Goal: Transaction & Acquisition: Download file/media

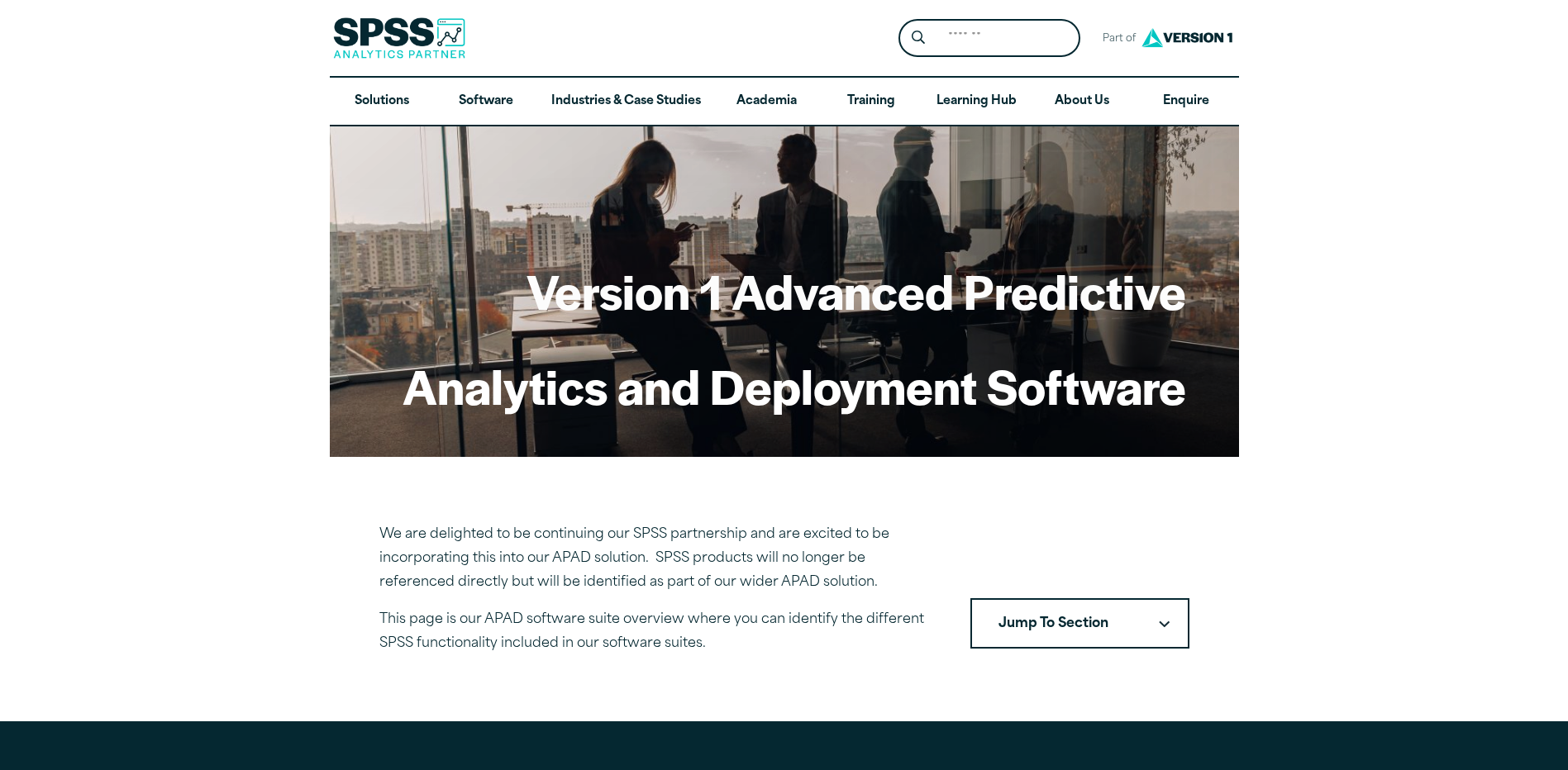
click at [1059, 616] on button "Jump To Section" at bounding box center [1080, 623] width 219 height 51
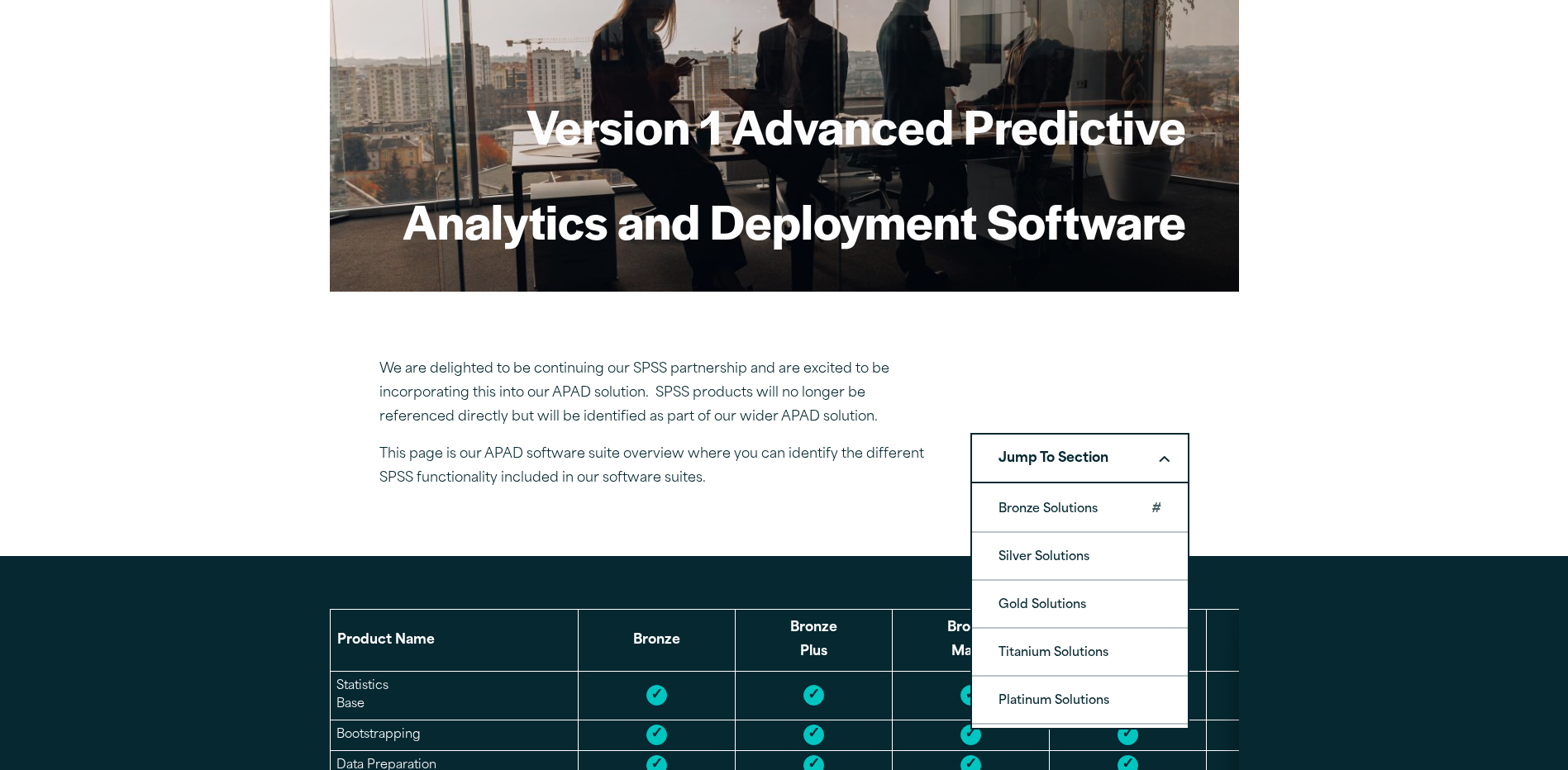
click at [1050, 509] on link "Bronze Solutions" at bounding box center [1080, 508] width 216 height 47
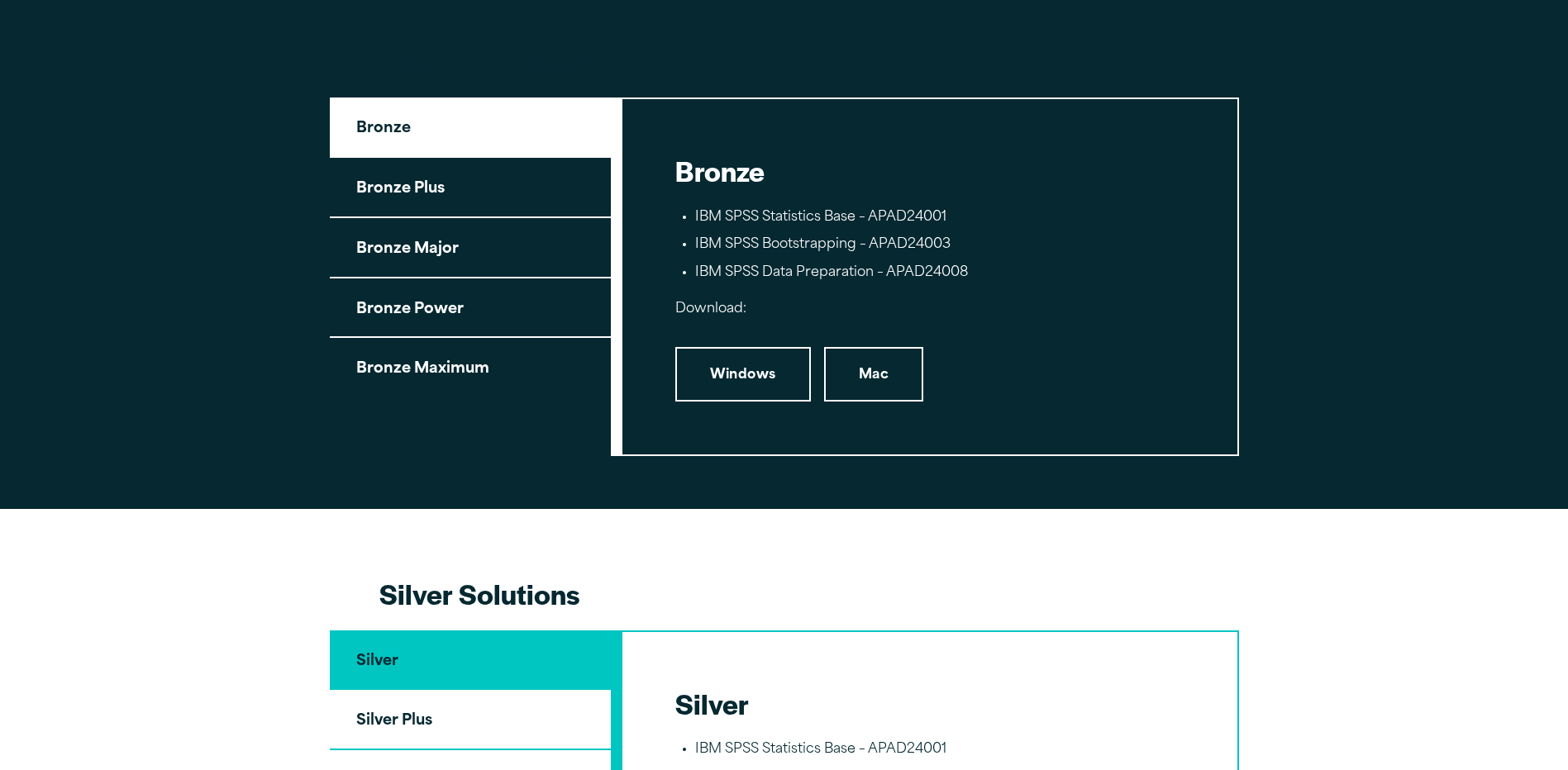
scroll to position [1910, 0]
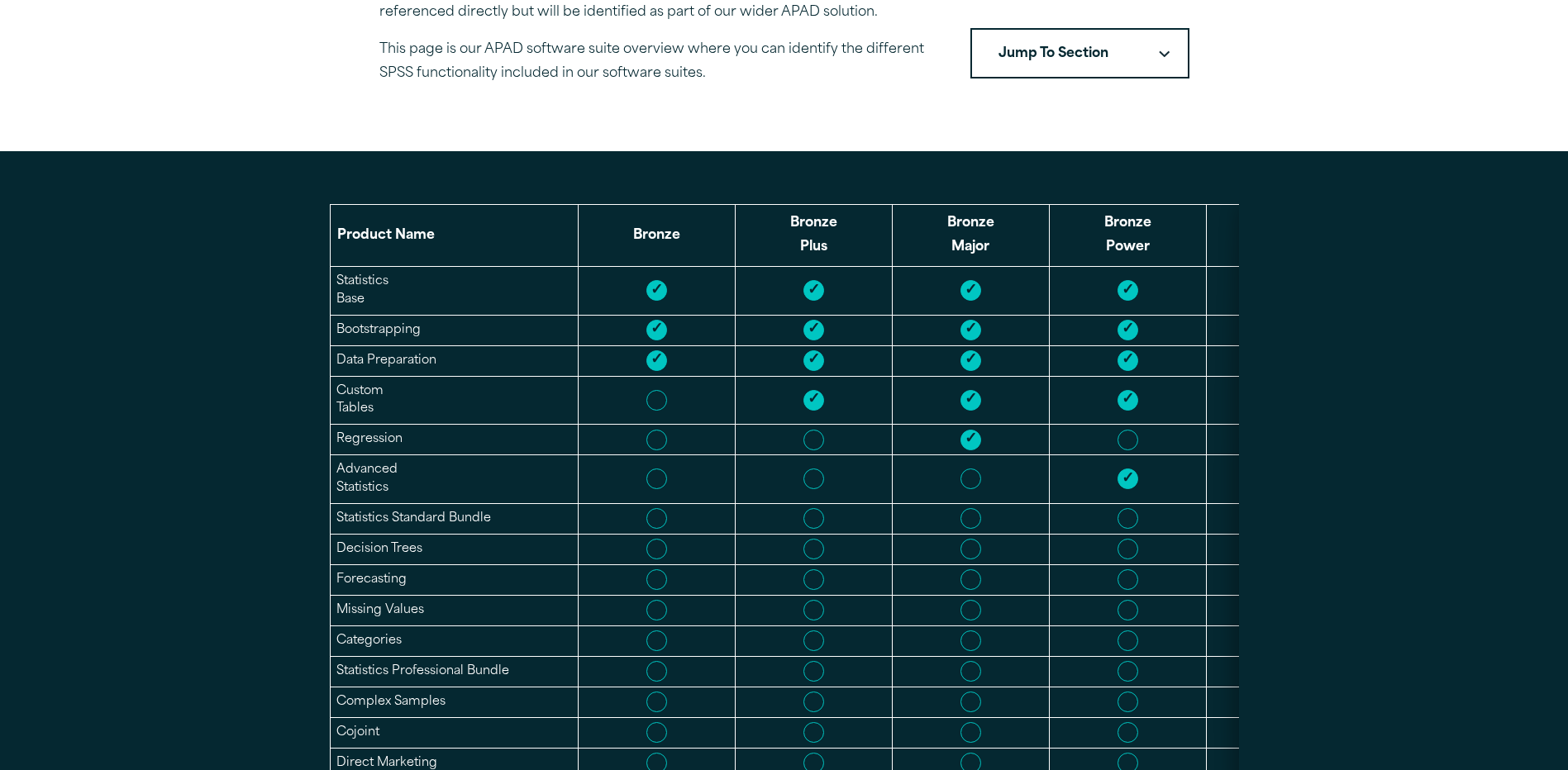
scroll to position [165, 0]
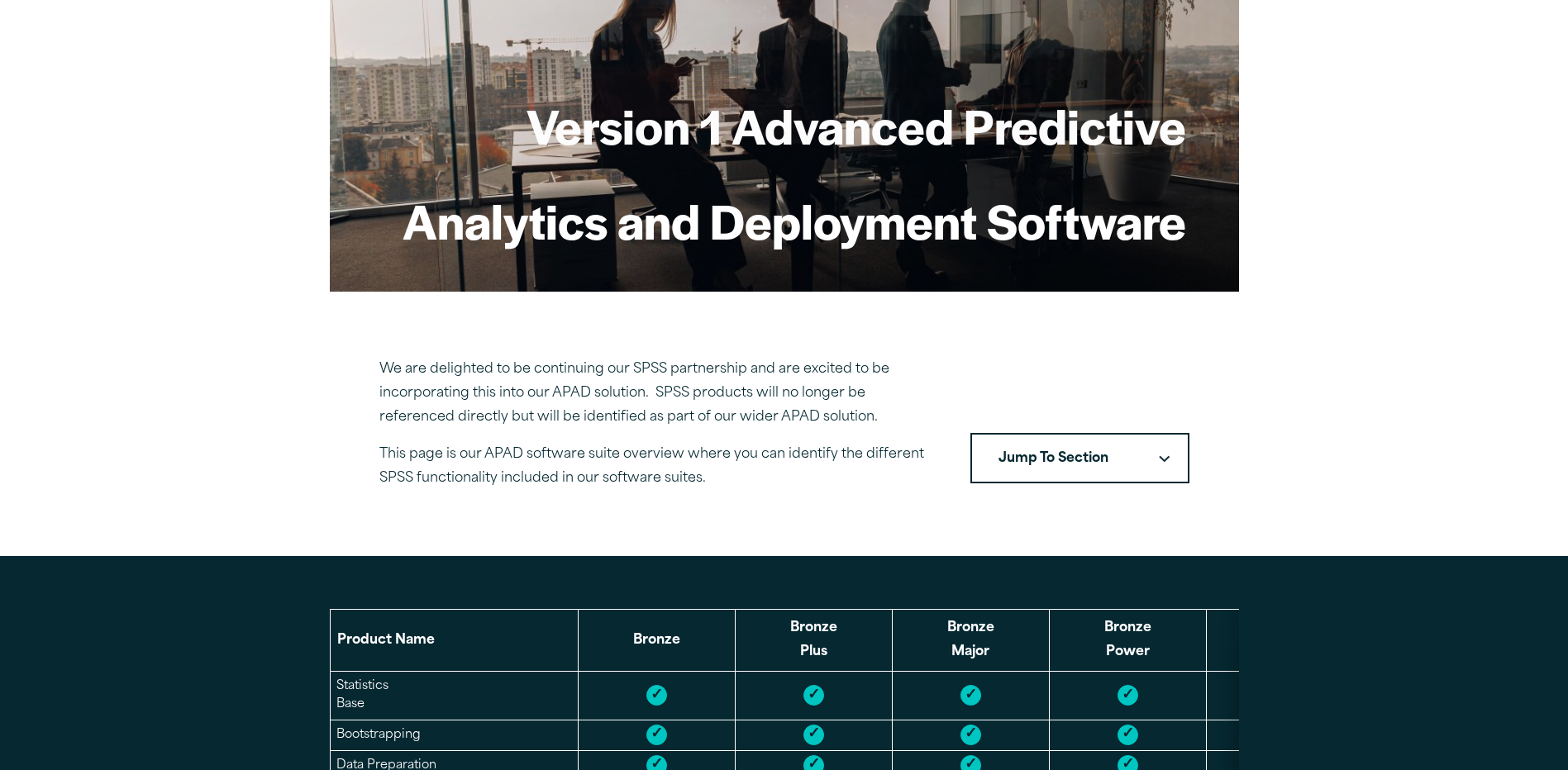
click at [1103, 452] on button "Jump To Section" at bounding box center [1080, 458] width 219 height 51
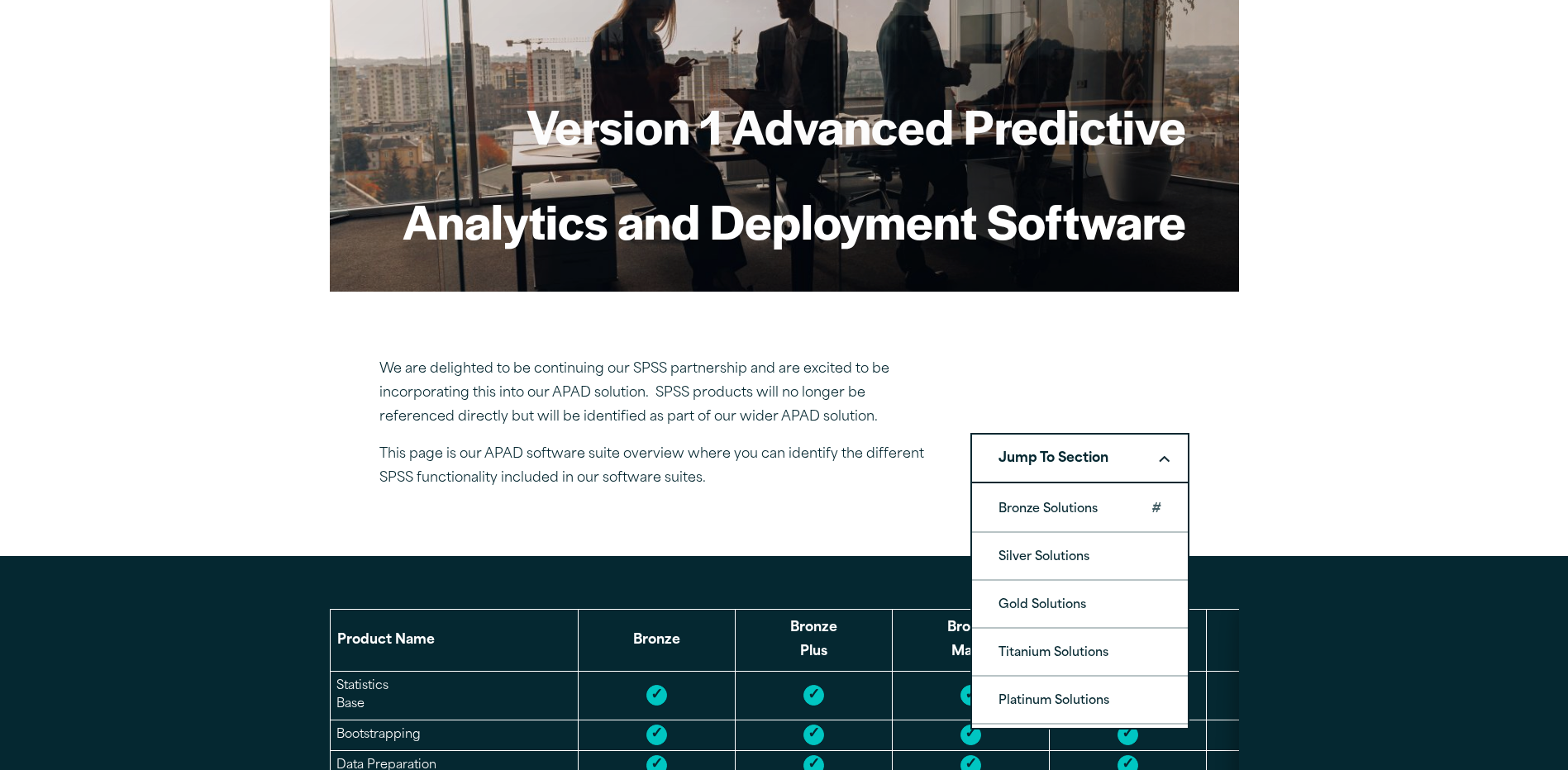
click at [1088, 504] on link "Bronze Solutions" at bounding box center [1080, 508] width 216 height 47
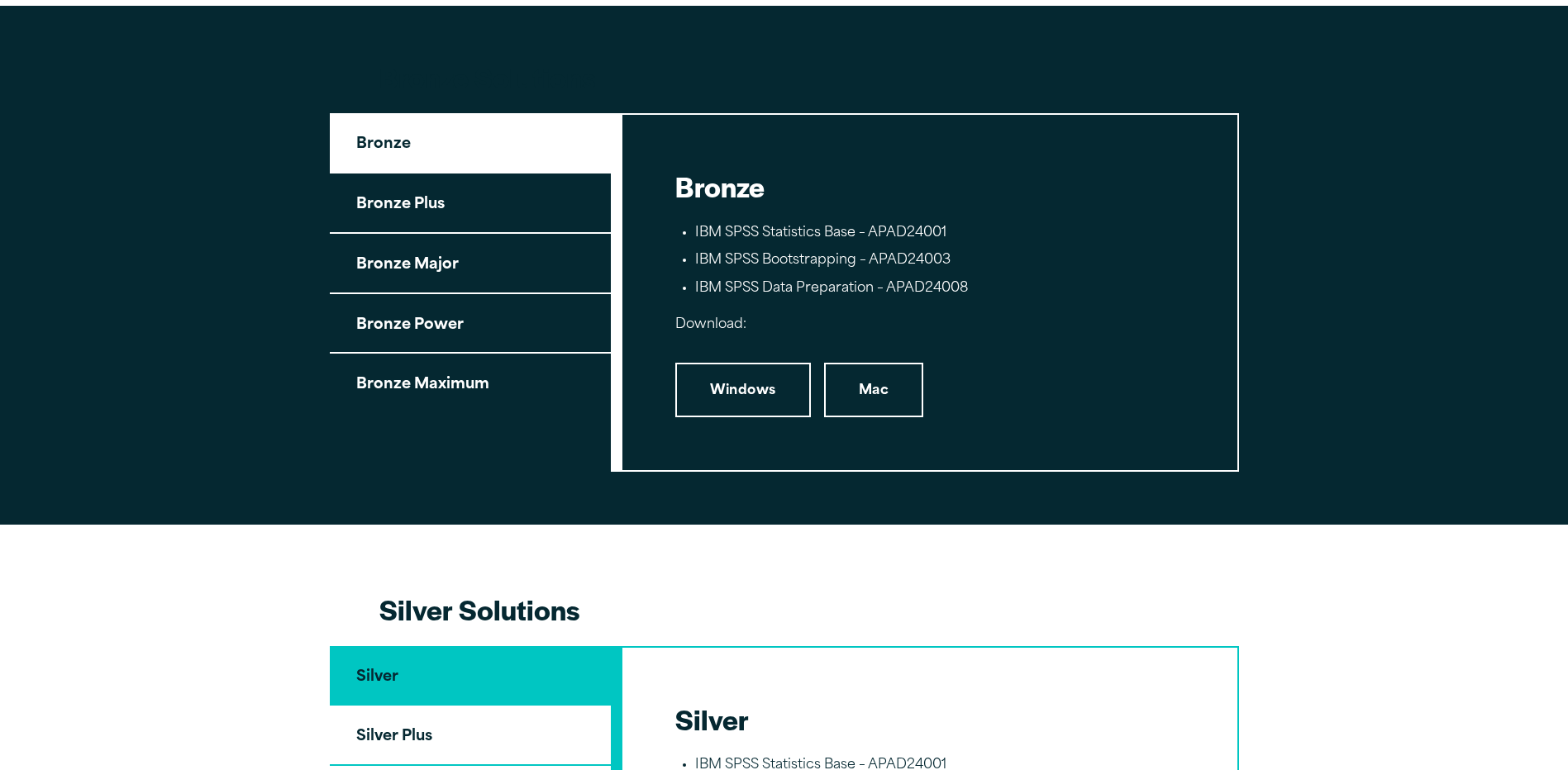
scroll to position [1910, 0]
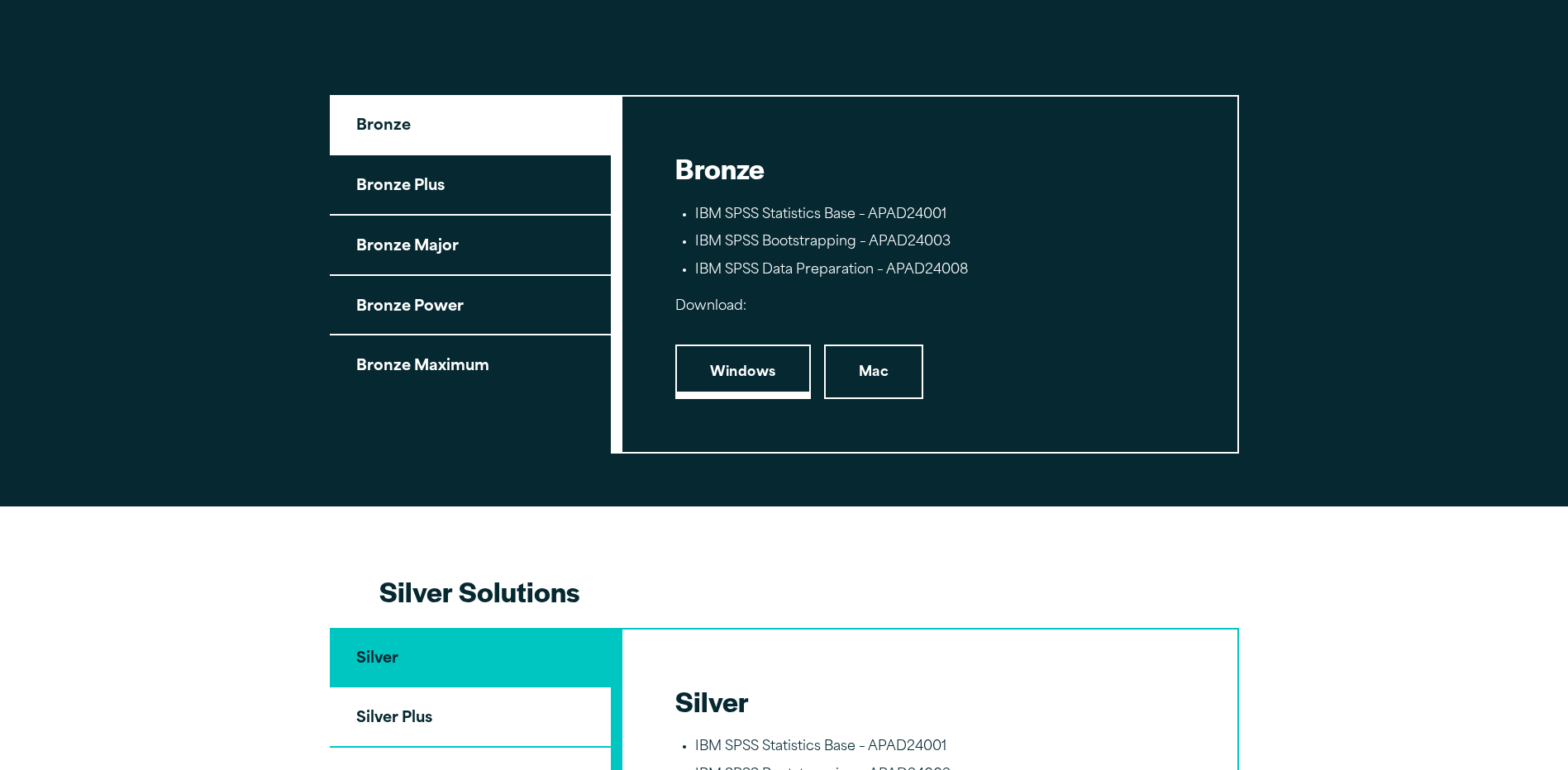
click at [707, 382] on link "Windows" at bounding box center [743, 371] width 136 height 54
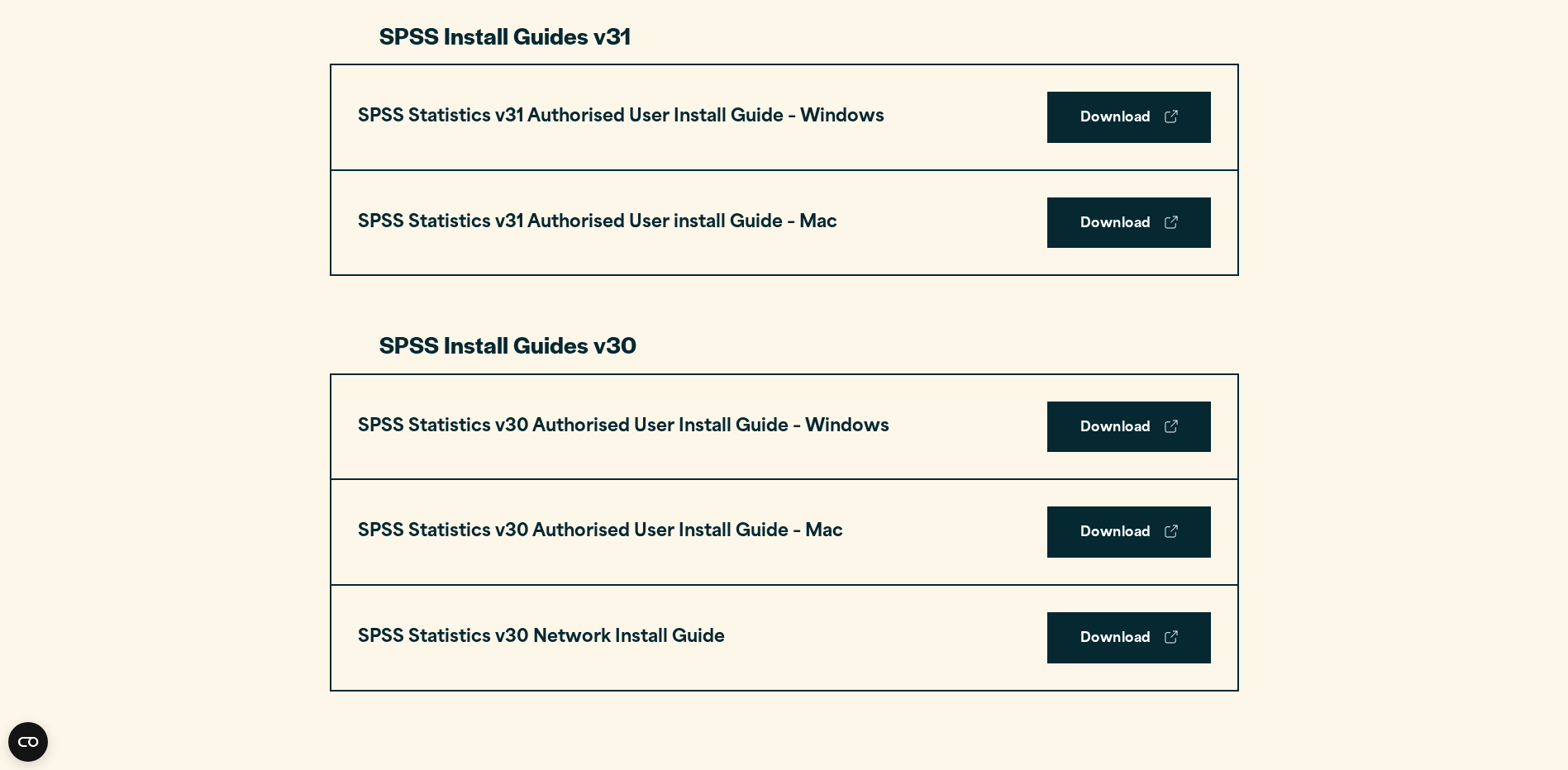
scroll to position [909, 0]
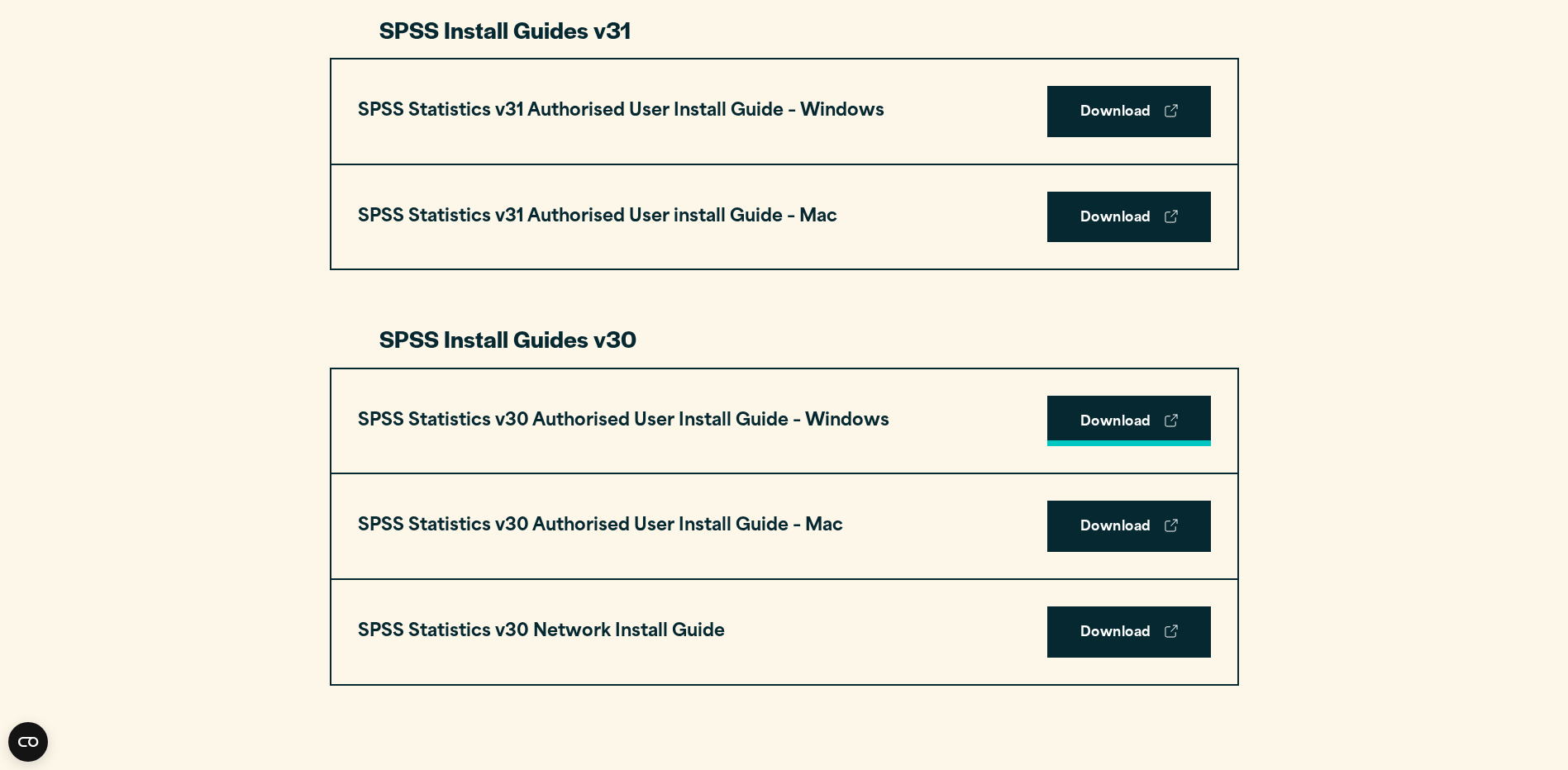
click at [1097, 429] on link "Download" at bounding box center [1129, 421] width 163 height 51
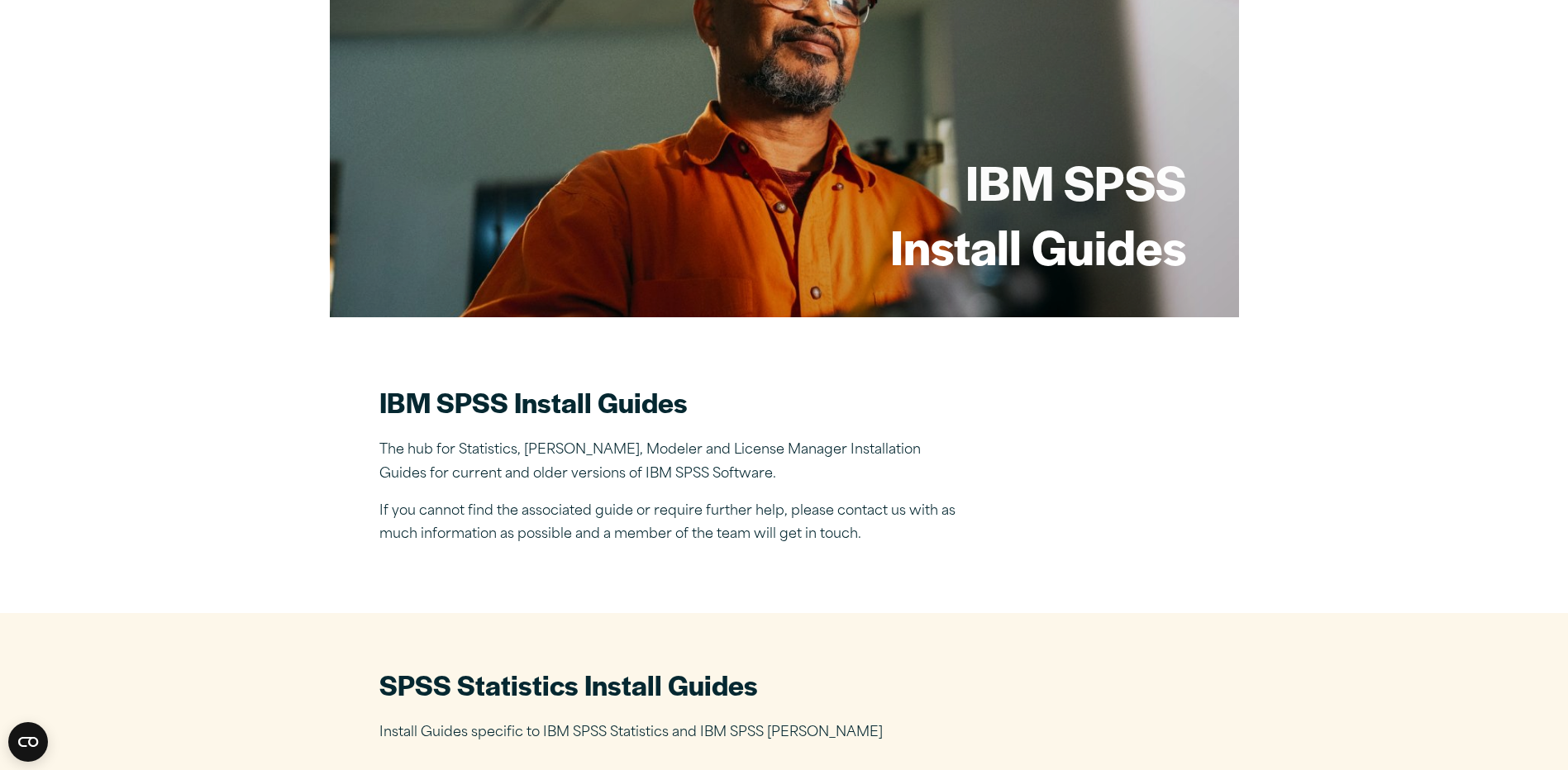
scroll to position [0, 0]
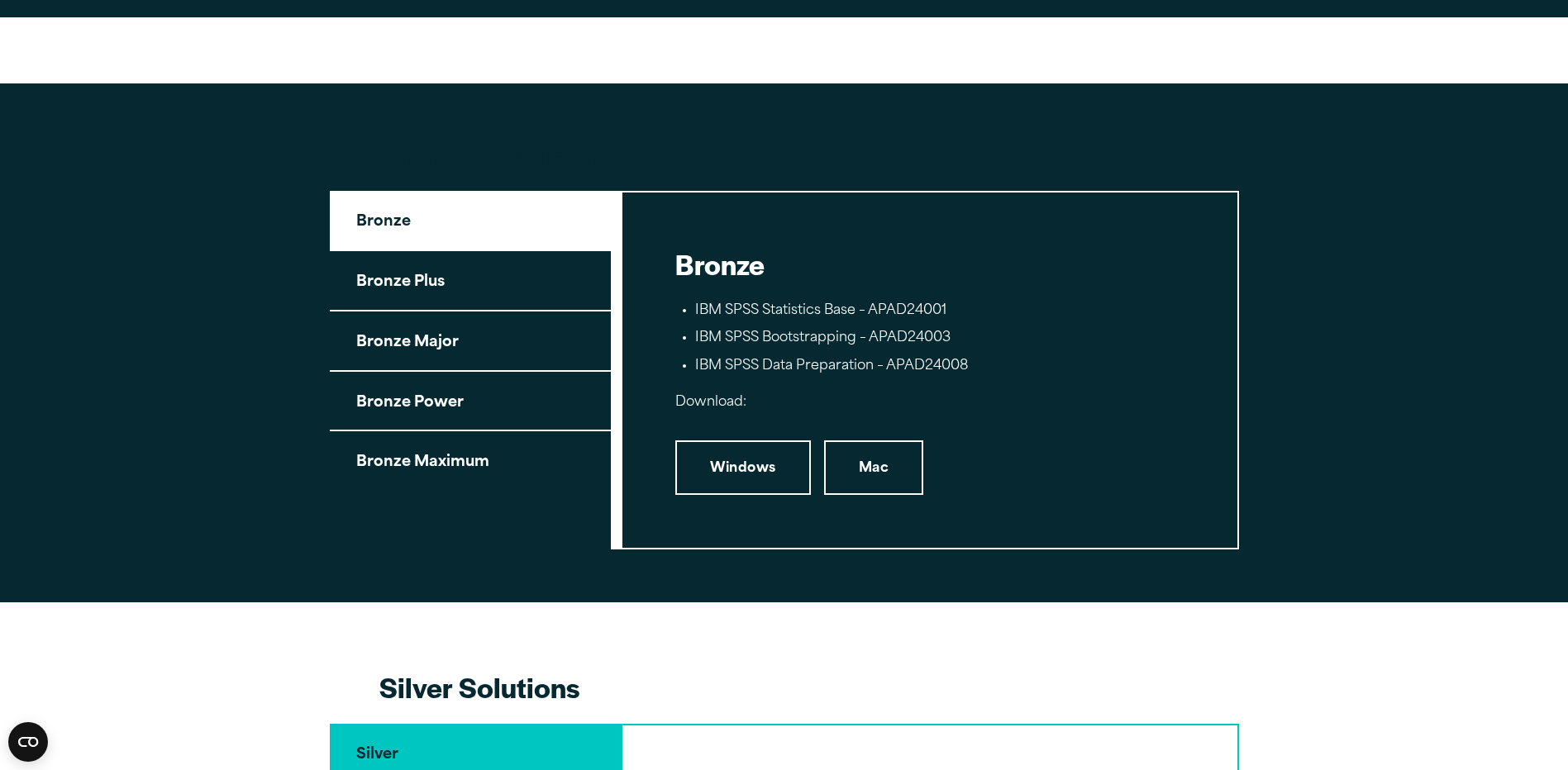
scroll to position [1818, 0]
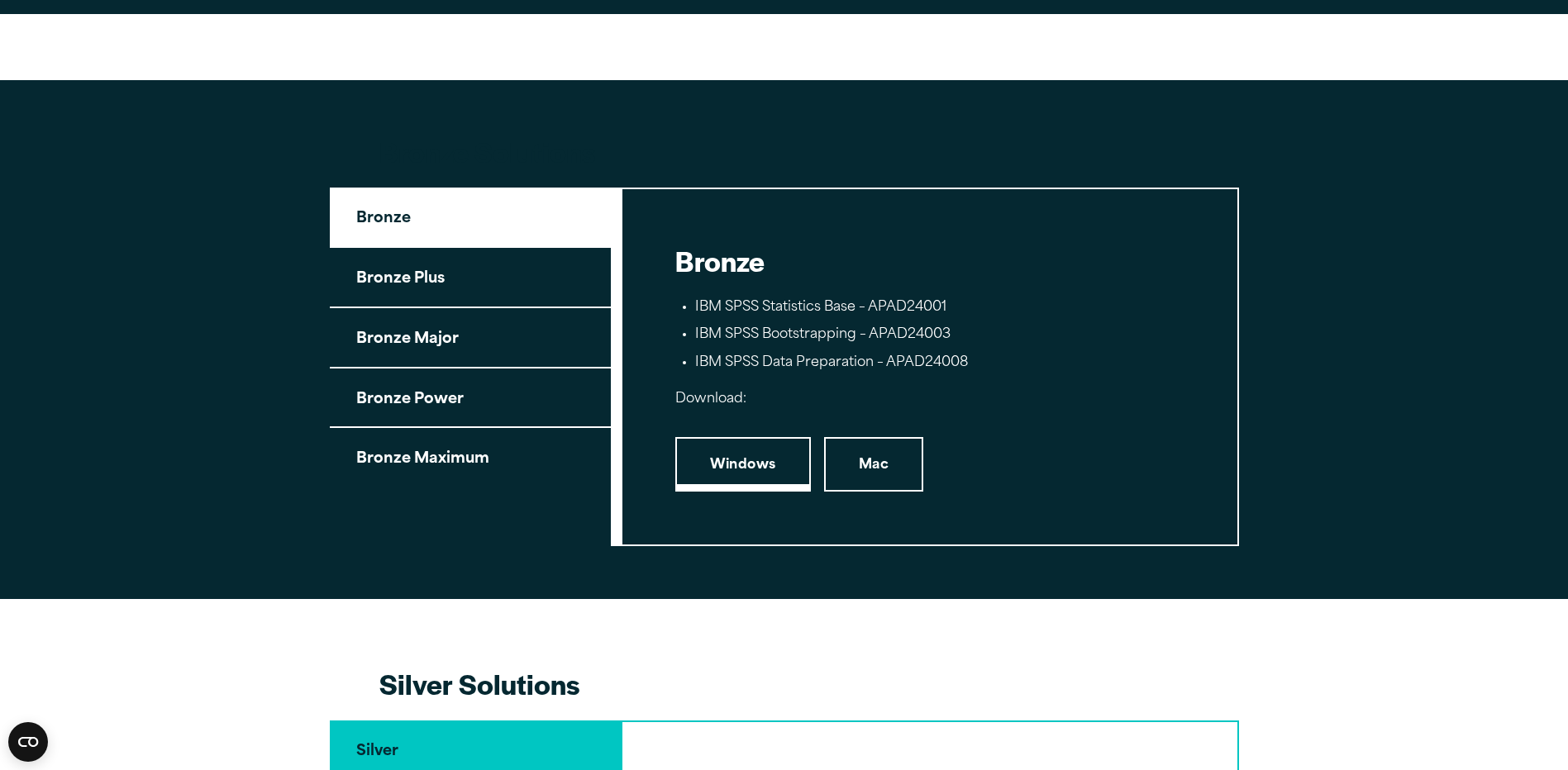
click at [754, 471] on link "Windows" at bounding box center [743, 463] width 136 height 54
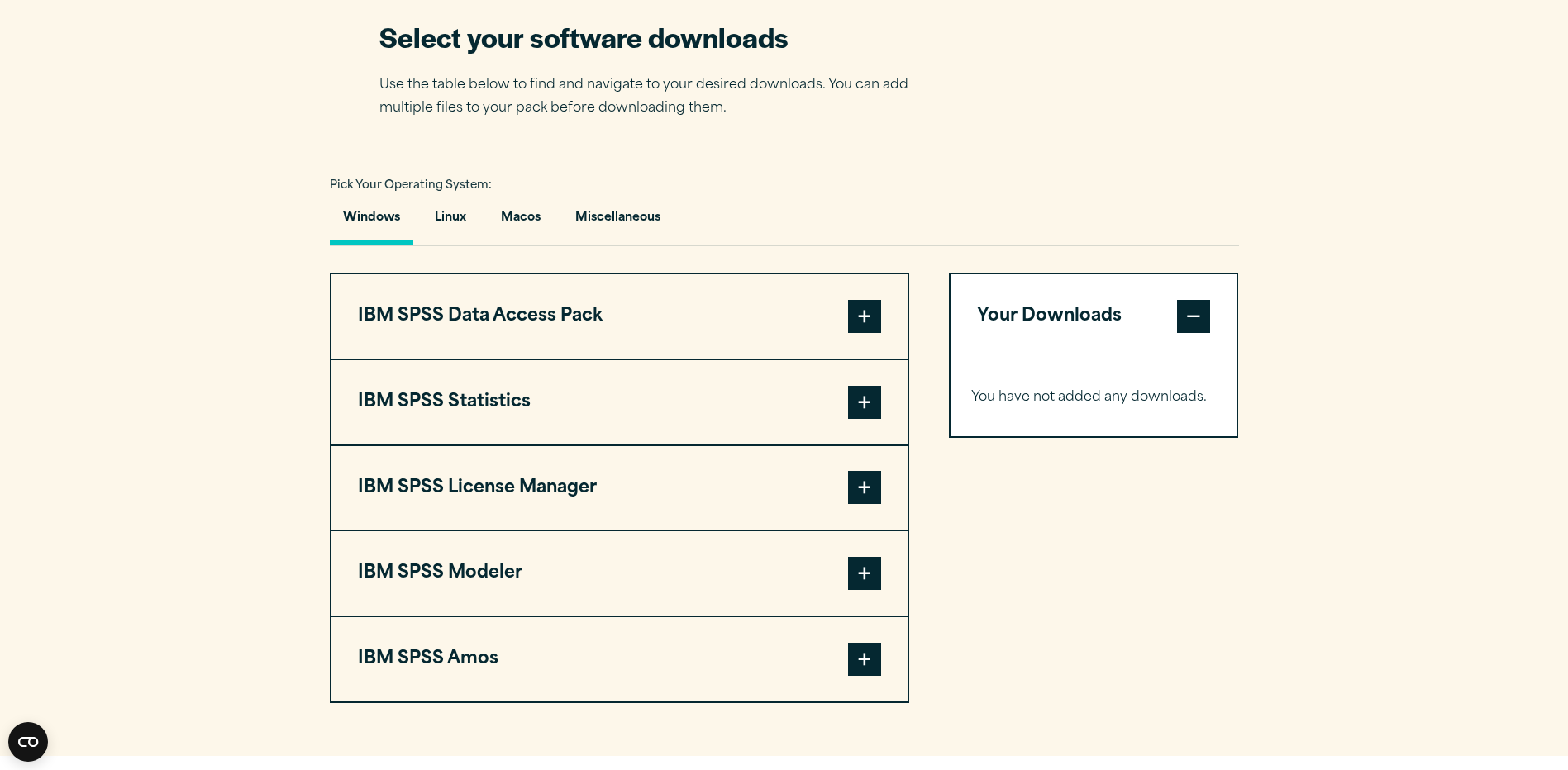
scroll to position [1074, 0]
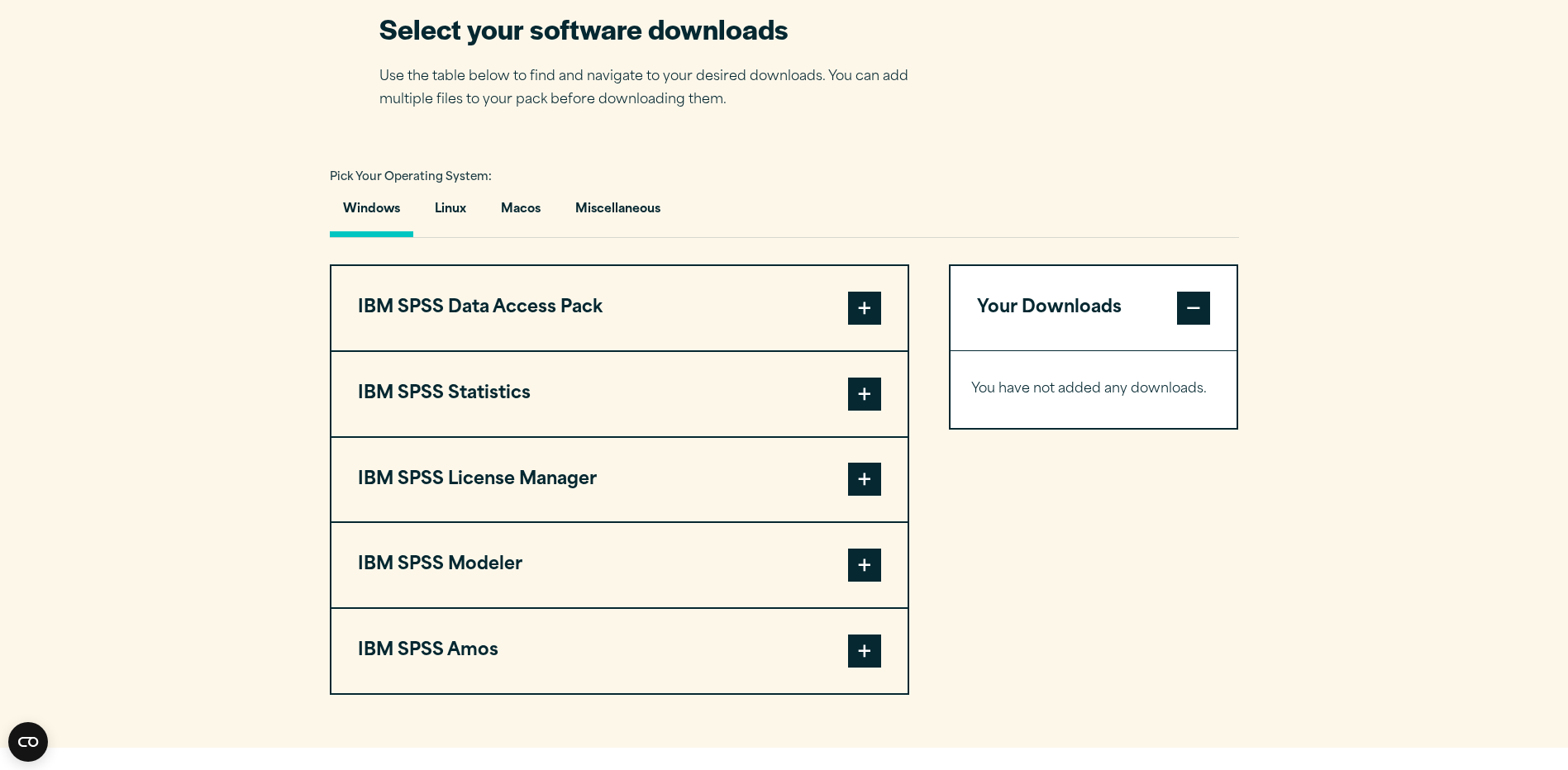
click at [864, 386] on span at bounding box center [864, 394] width 33 height 33
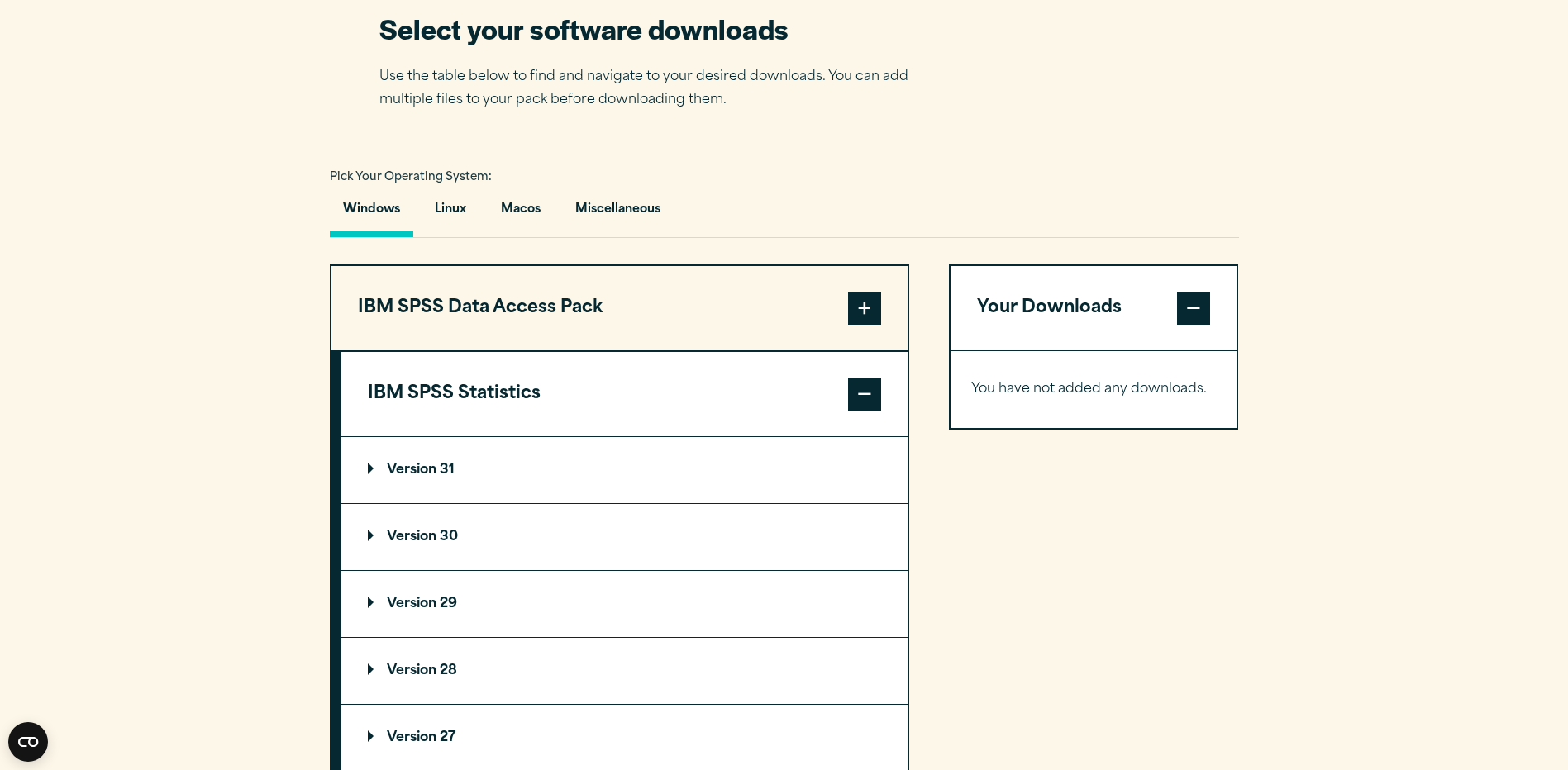
click at [431, 536] on p "Version 30" at bounding box center [413, 537] width 90 height 13
